Goal: Task Accomplishment & Management: Use online tool/utility

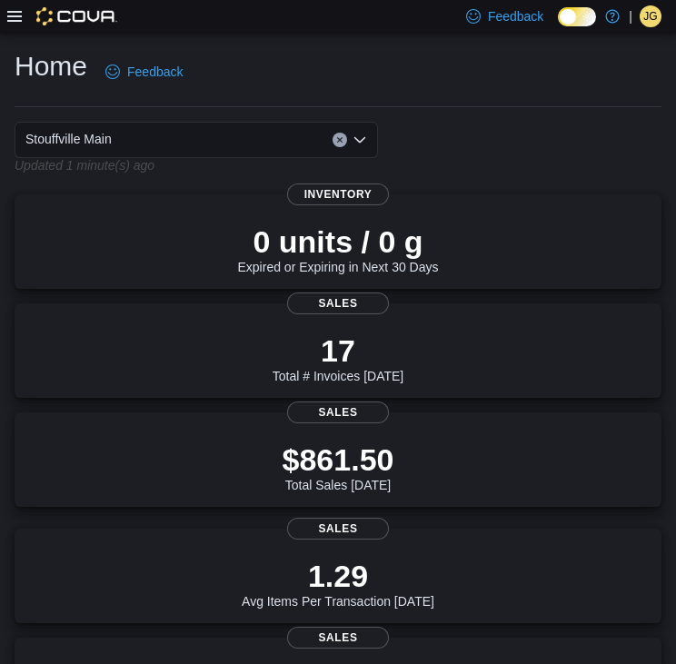
click at [10, 14] on icon at bounding box center [14, 16] width 15 height 15
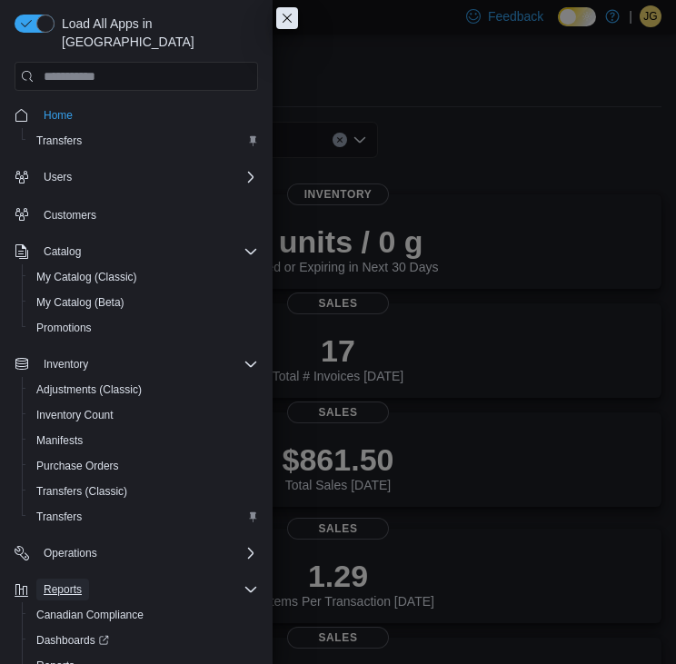
click at [80, 579] on span "Reports" at bounding box center [63, 590] width 38 height 22
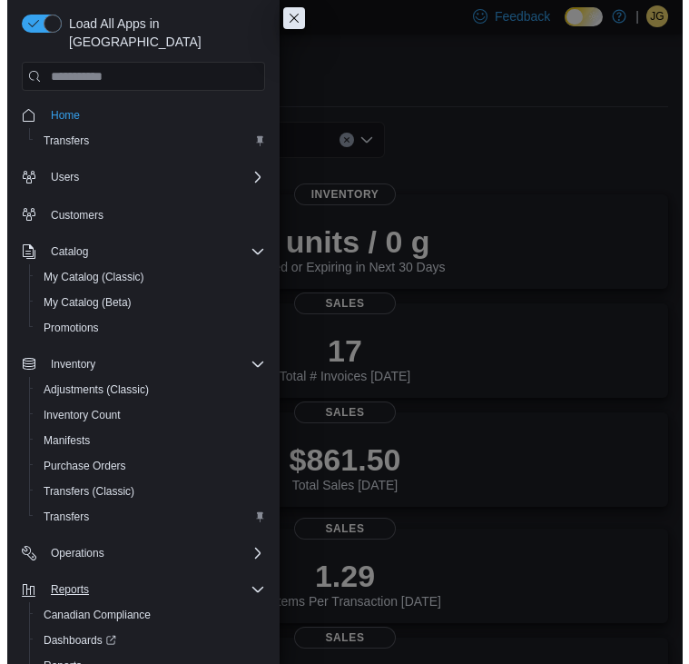
scroll to position [51, 0]
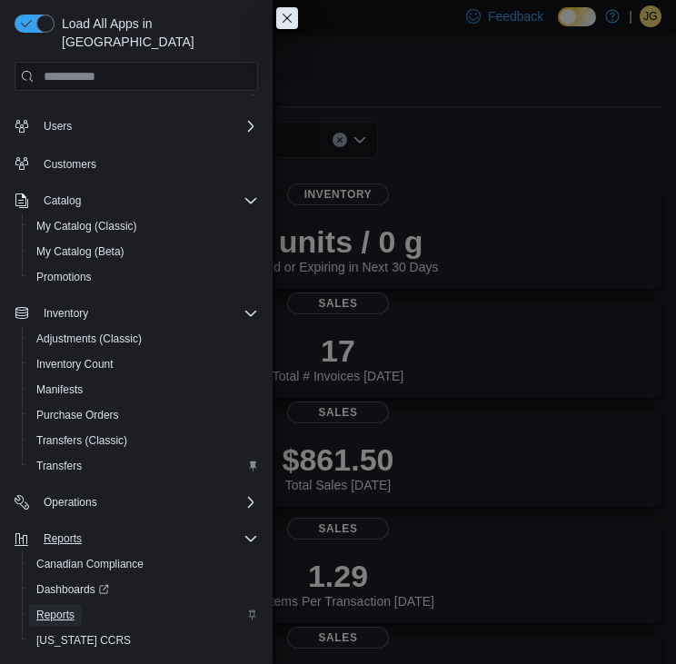
click at [45, 608] on span "Reports" at bounding box center [55, 615] width 38 height 15
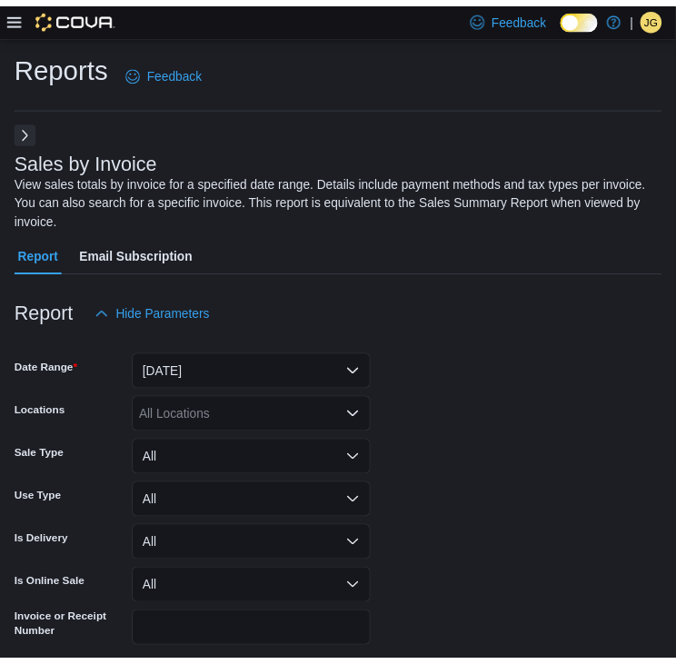
scroll to position [74, 0]
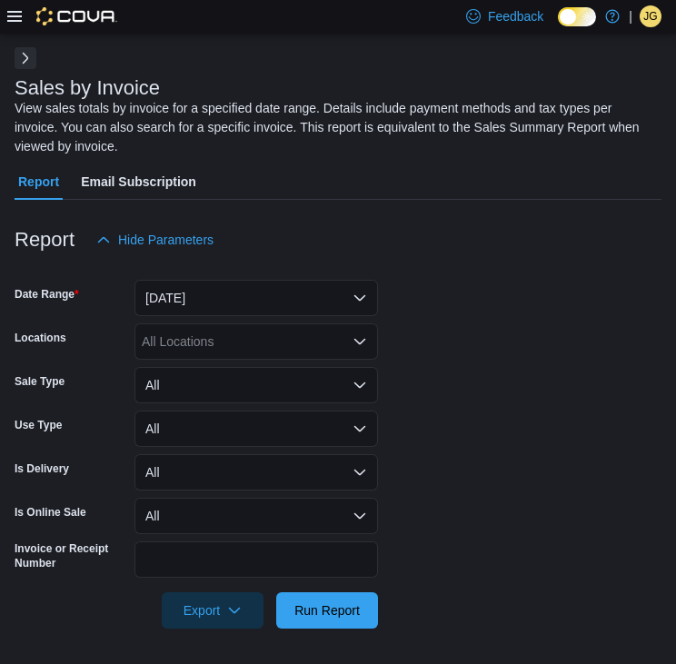
click at [31, 127] on div "View sales totals by invoice for a specified date range. Details include paymen…" at bounding box center [334, 127] width 638 height 57
click at [17, 64] on button "Next" at bounding box center [26, 58] width 22 height 22
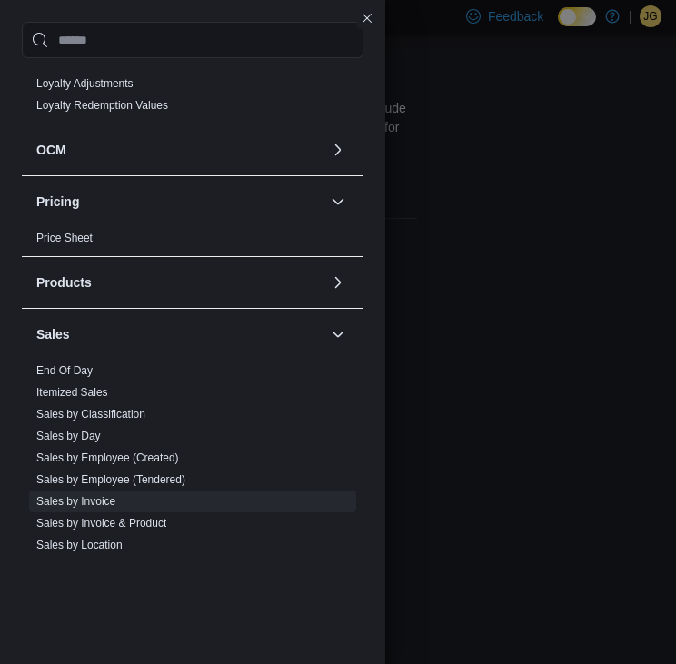
scroll to position [889, 0]
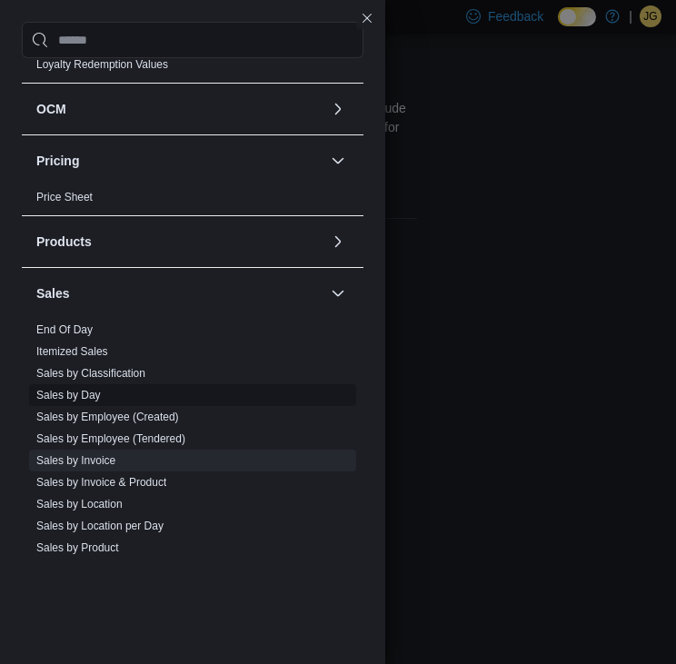
click at [73, 391] on link "Sales by Day" at bounding box center [68, 395] width 64 height 13
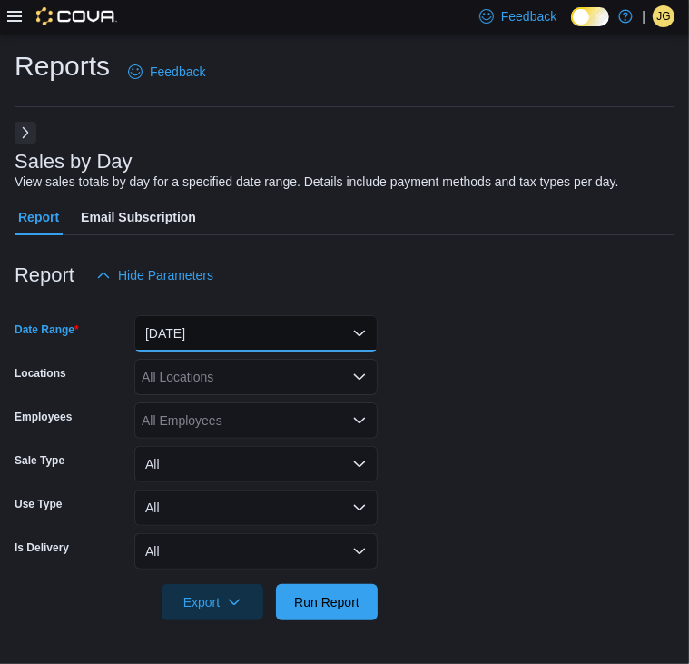
click at [333, 341] on button "[DATE]" at bounding box center [255, 333] width 243 height 36
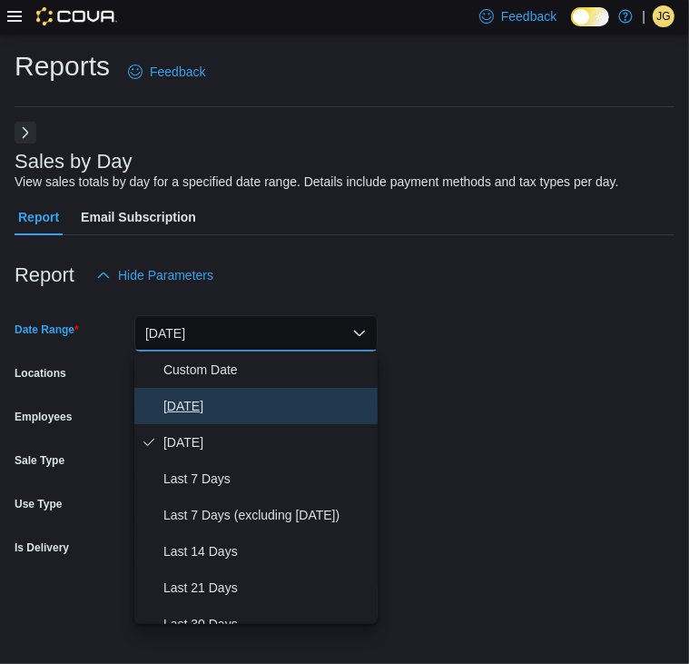
click at [216, 404] on span "[DATE]" at bounding box center [266, 406] width 207 height 22
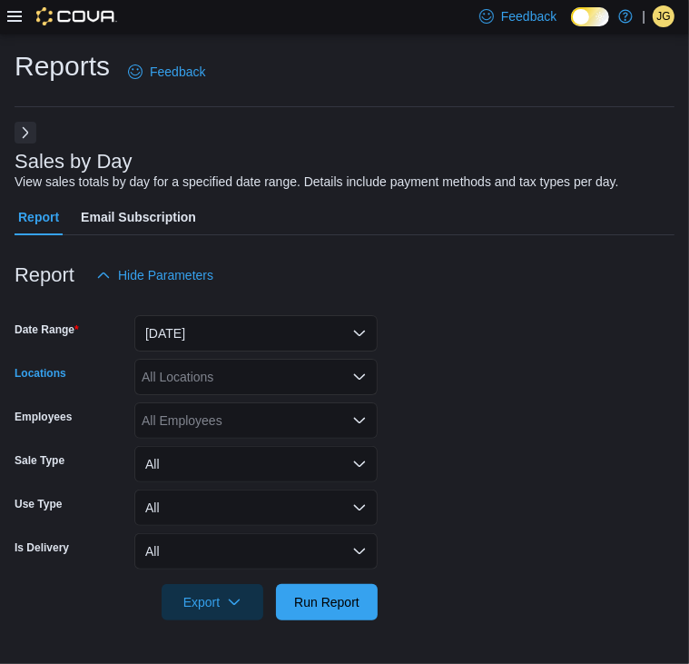
click at [257, 386] on div "All Locations" at bounding box center [255, 377] width 243 height 36
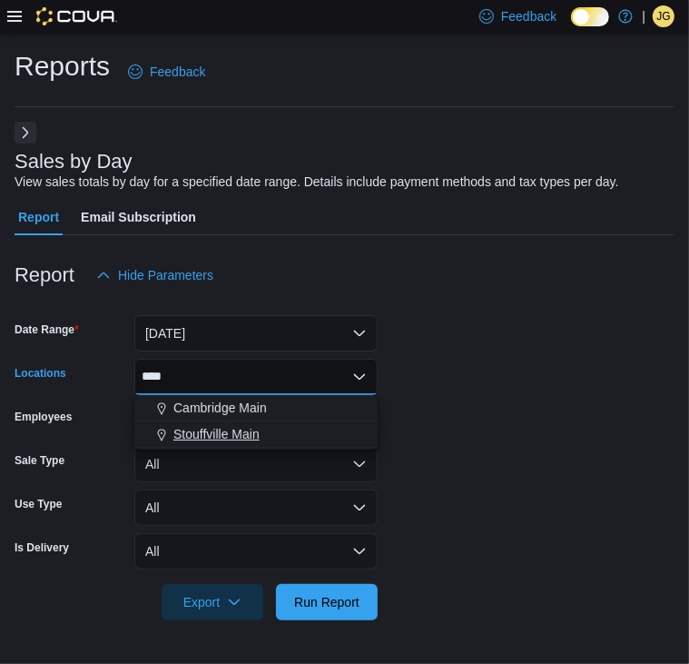
type input "****"
click at [241, 425] on span "Stouffville Main" at bounding box center [216, 434] width 86 height 18
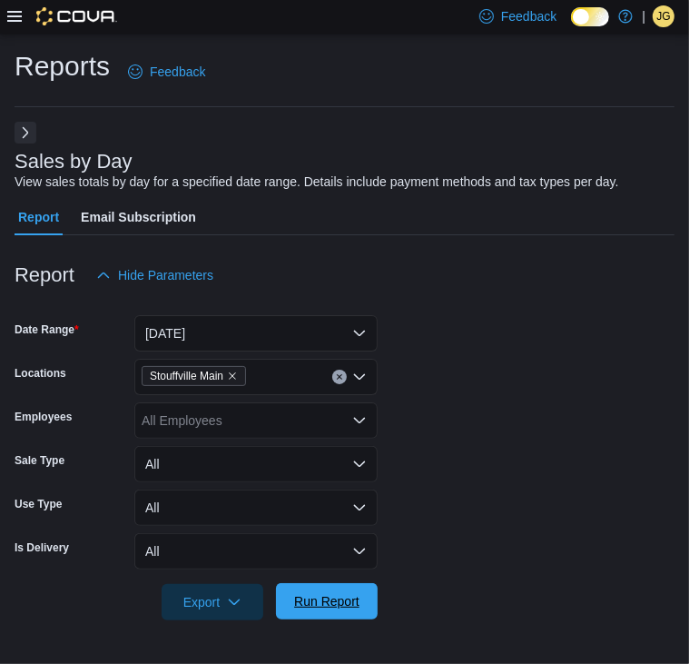
click at [336, 599] on span "Run Report" at bounding box center [326, 601] width 65 height 18
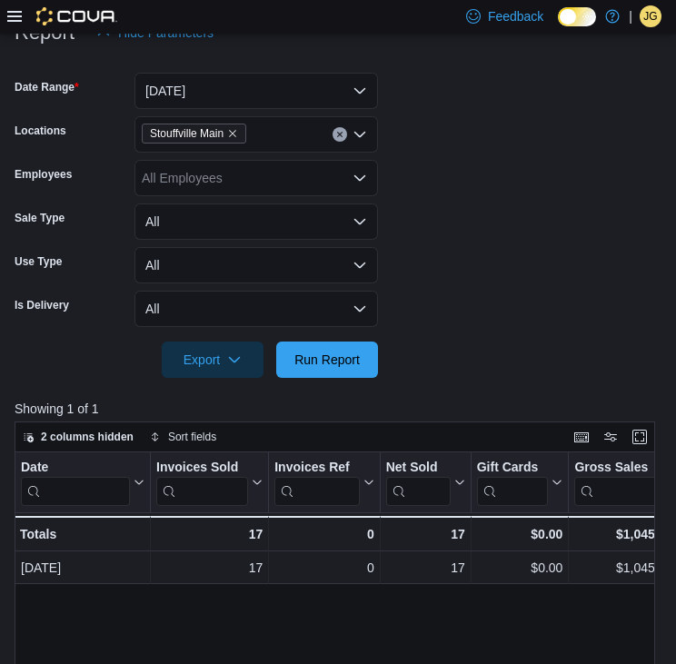
scroll to position [236, 0]
